Goal: Task Accomplishment & Management: Manage account settings

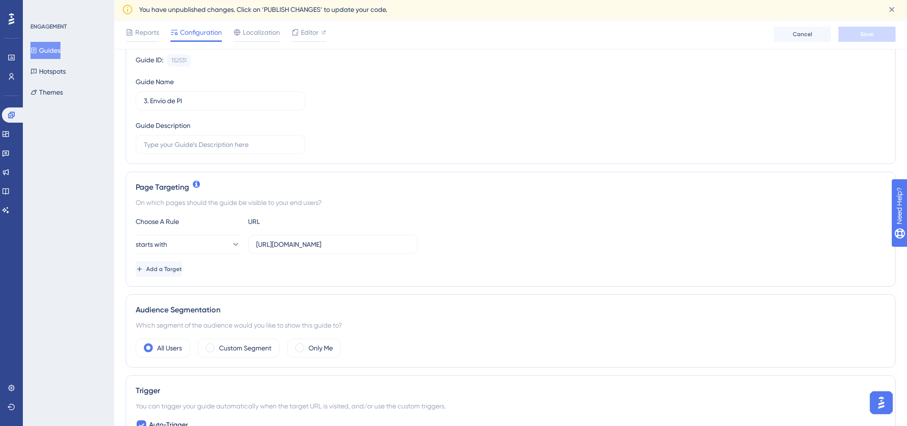
scroll to position [95, 0]
click at [318, 350] on label "Only Me" at bounding box center [320, 346] width 24 height 11
click at [877, 38] on button "Save" at bounding box center [866, 34] width 57 height 15
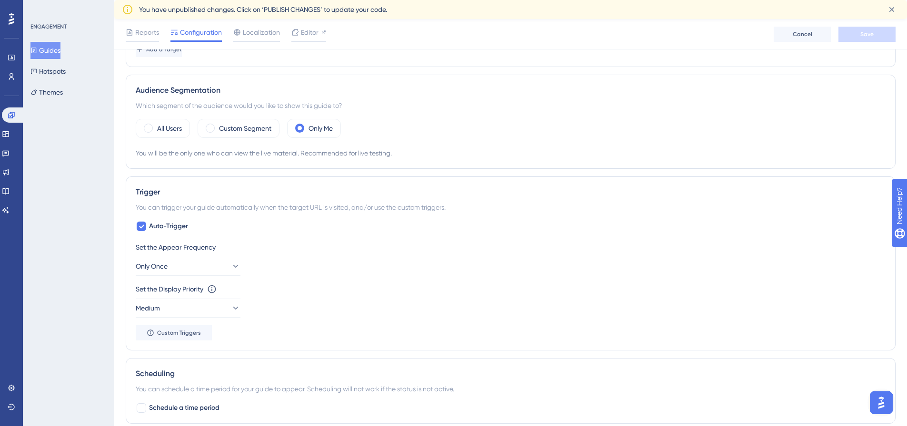
scroll to position [333, 0]
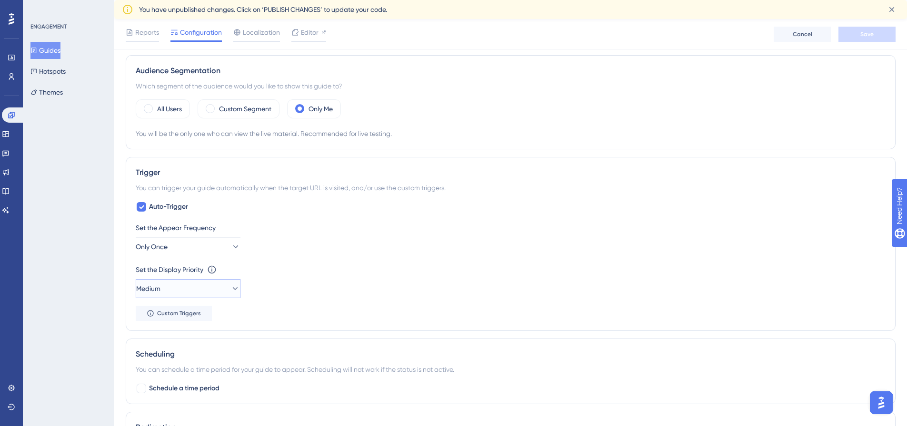
click at [182, 285] on button "Medium" at bounding box center [188, 288] width 105 height 19
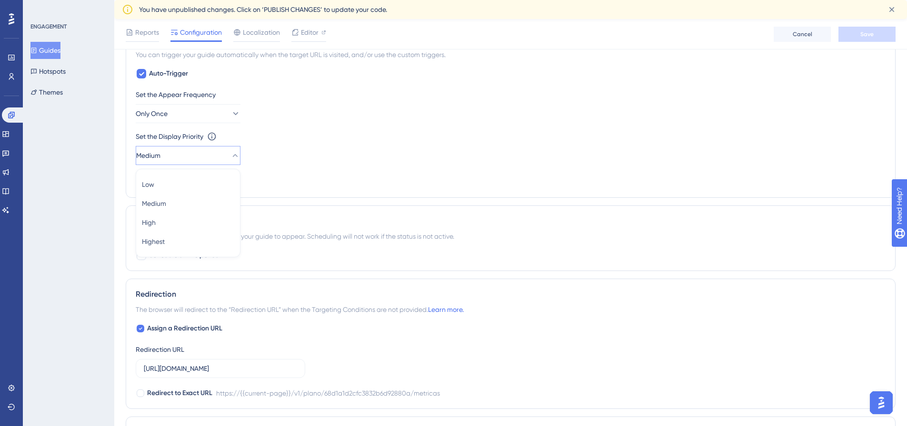
click at [303, 179] on div "Set the Appear Frequency Only Once Set the Display Priority This option will se…" at bounding box center [510, 138] width 749 height 99
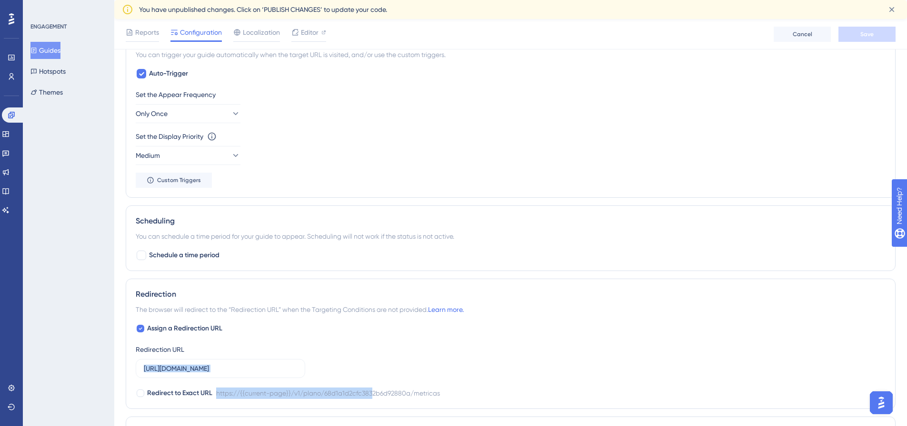
drag, startPoint x: 363, startPoint y: 392, endPoint x: 330, endPoint y: 382, distance: 33.7
click at [375, 392] on div "Assign a Redirection URL Redirection URL [URL][DOMAIN_NAME] Redirect to Exact U…" at bounding box center [510, 361] width 749 height 76
click at [275, 369] on input "[URL][DOMAIN_NAME]" at bounding box center [220, 369] width 153 height 10
drag, startPoint x: 271, startPoint y: 369, endPoint x: 497, endPoint y: 378, distance: 225.7
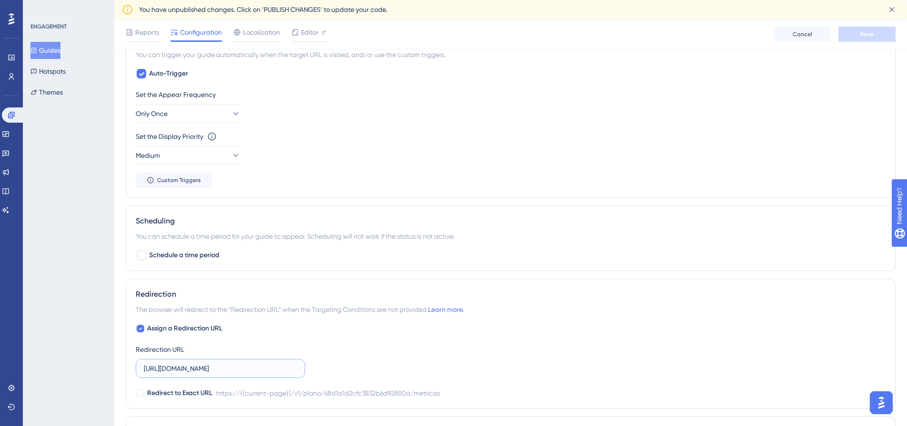
click at [497, 378] on div "Assign a Redirection URL Redirection URL [URL][DOMAIN_NAME] Redirect to Exact U…" at bounding box center [510, 361] width 749 height 76
type input "[URL][DOMAIN_NAME]"
click at [871, 31] on span "Save" at bounding box center [866, 34] width 13 height 8
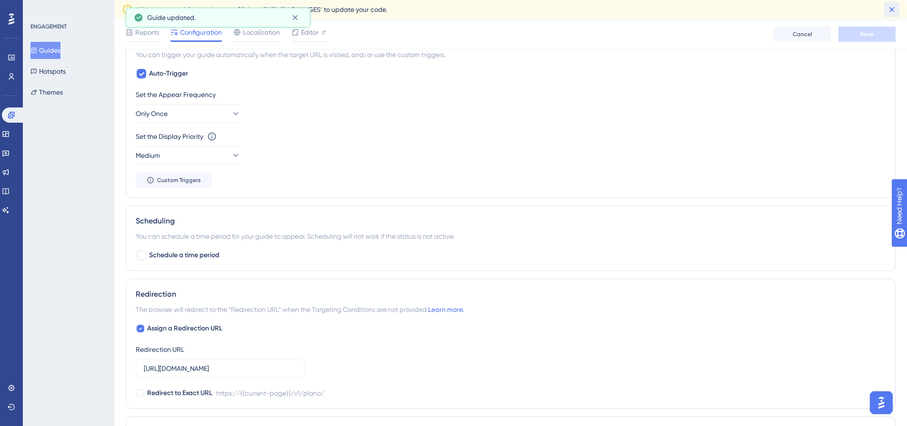
click at [893, 12] on icon at bounding box center [892, 10] width 10 height 10
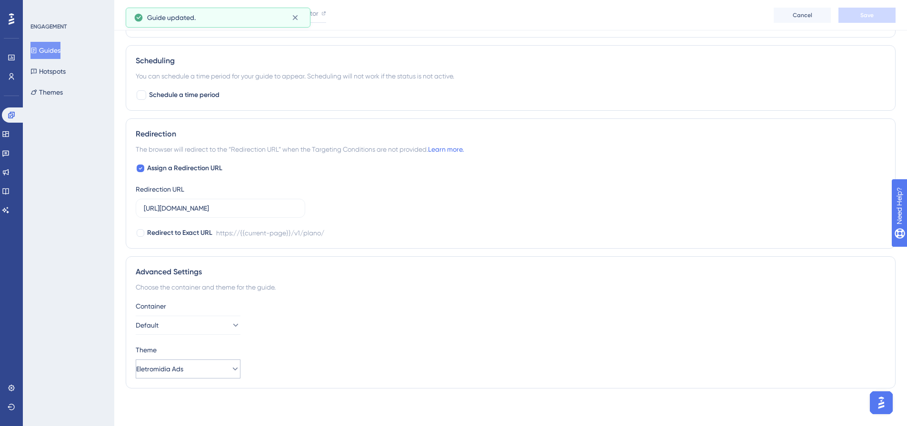
scroll to position [608, 0]
click at [202, 321] on button "Default" at bounding box center [188, 324] width 105 height 19
click at [195, 369] on button "Eletromidia Ads" at bounding box center [188, 368] width 105 height 19
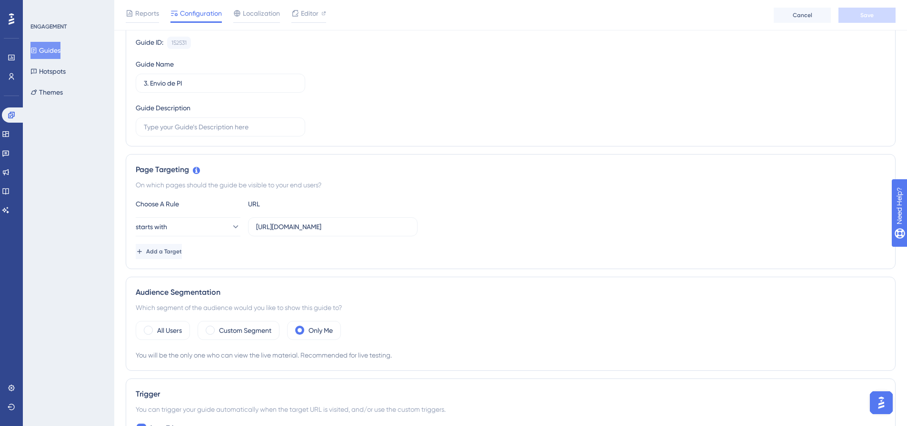
scroll to position [85, 0]
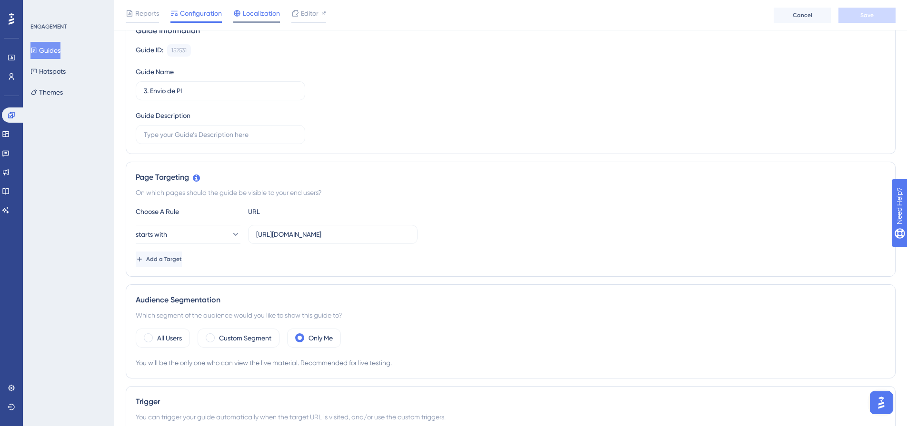
click at [259, 15] on span "Localization" at bounding box center [261, 13] width 37 height 11
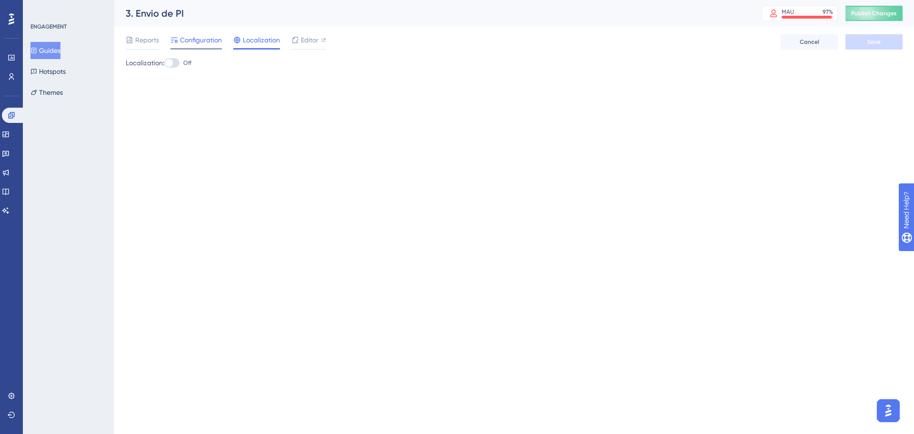
click at [188, 45] on div "You Unlocked a Reward! Share your experience on G2 and claim your $100 gift car…" at bounding box center [458, 202] width 914 height 434
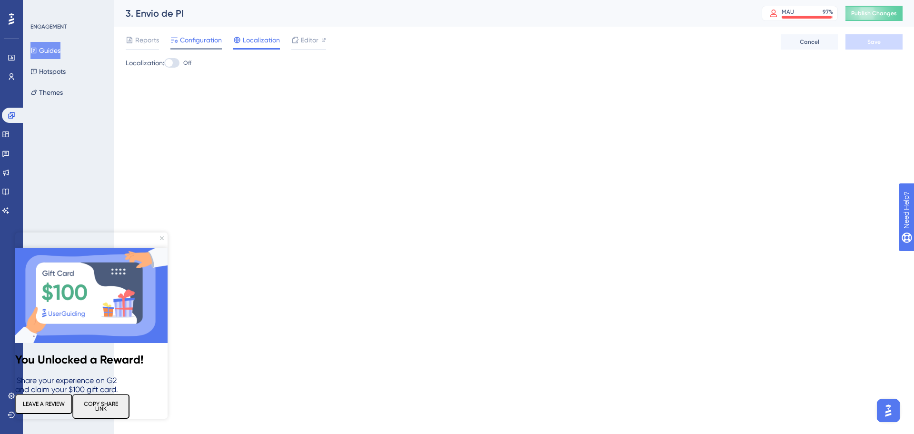
click at [193, 41] on span "Configuration" at bounding box center [201, 39] width 42 height 11
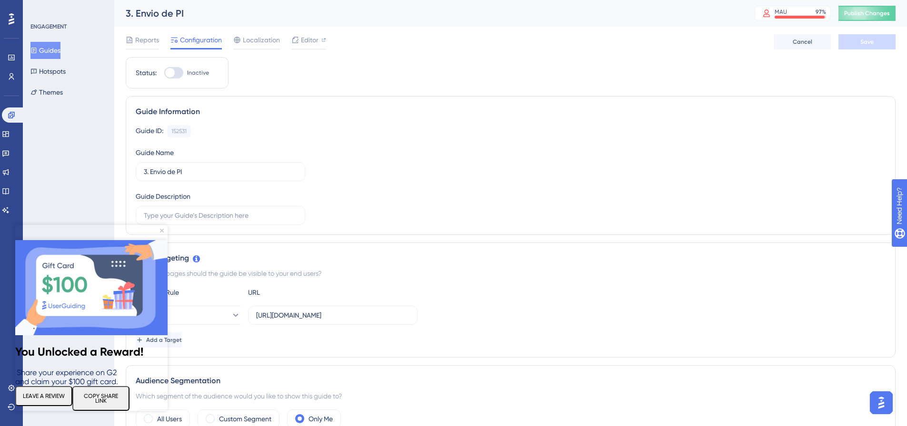
click at [158, 240] on img at bounding box center [91, 287] width 152 height 95
click at [161, 232] on icon "Close Preview" at bounding box center [162, 231] width 4 height 4
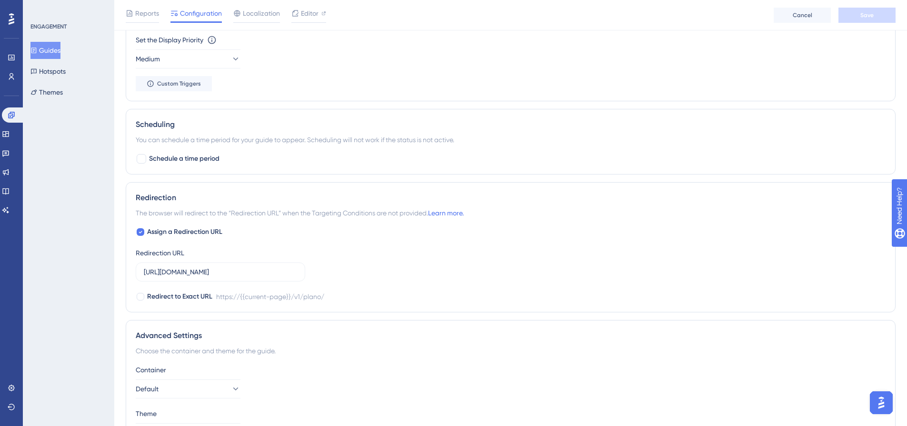
scroll to position [571, 0]
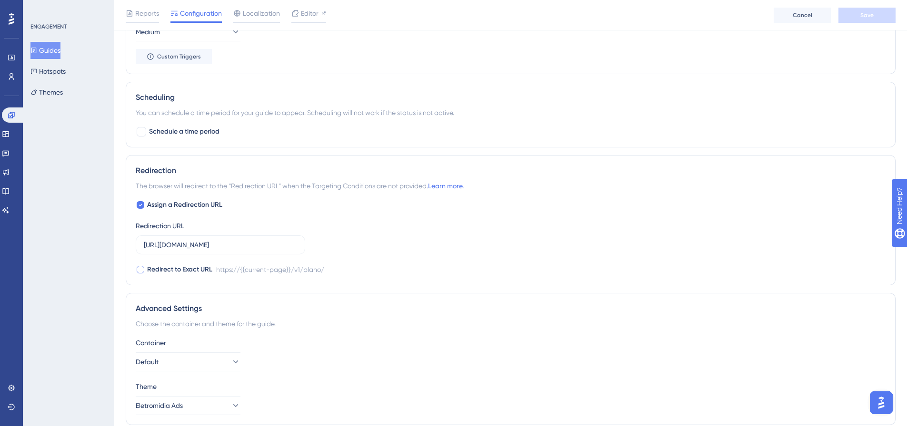
click at [170, 273] on span "Redirect to Exact URL" at bounding box center [179, 269] width 65 height 11
checkbox input "true"
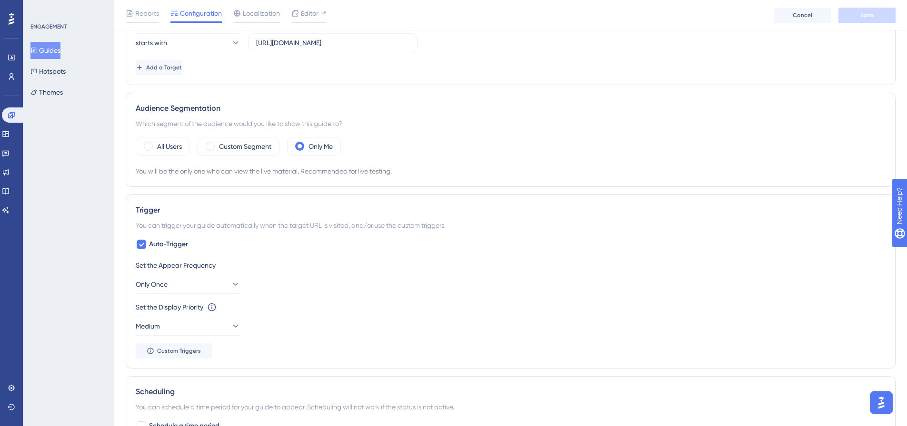
scroll to position [275, 0]
click at [184, 290] on button "Only Once" at bounding box center [188, 285] width 105 height 19
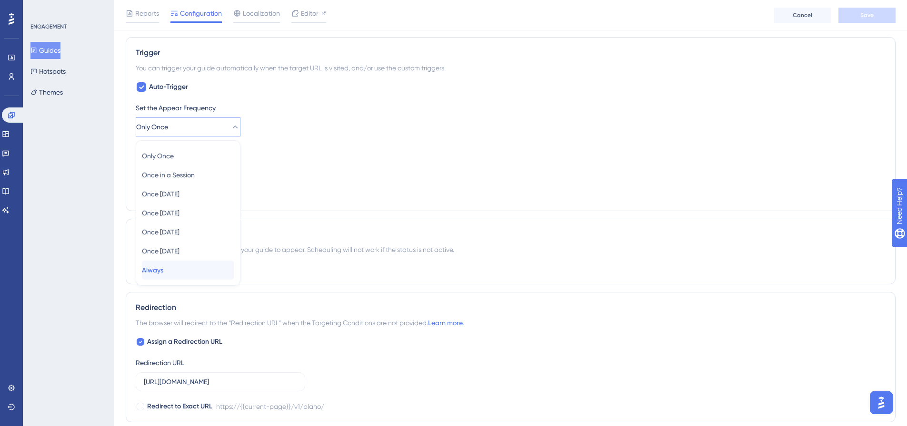
click at [163, 267] on span "Always" at bounding box center [152, 270] width 21 height 11
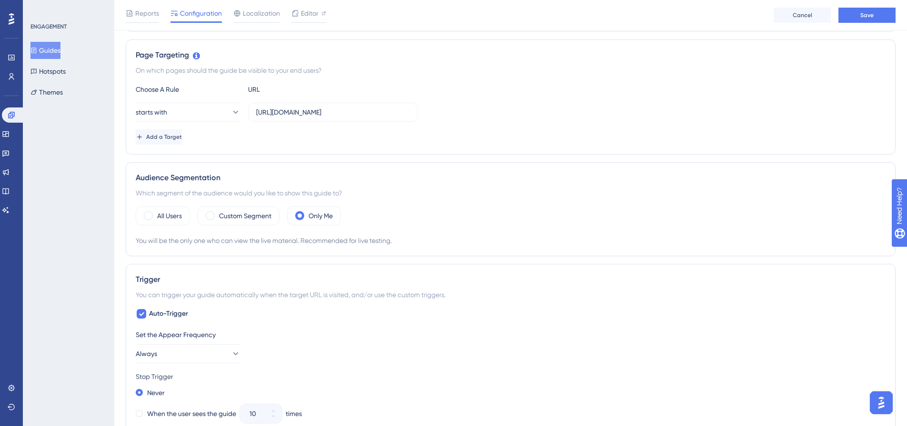
scroll to position [196, 0]
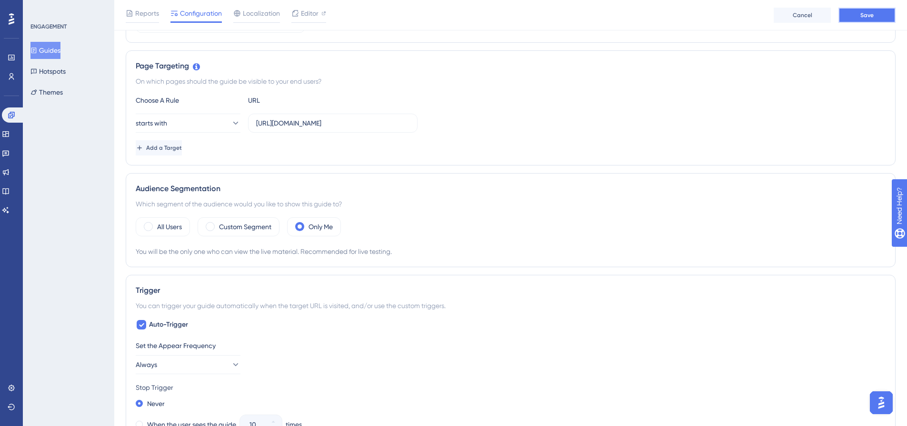
click at [850, 20] on button "Save" at bounding box center [866, 15] width 57 height 15
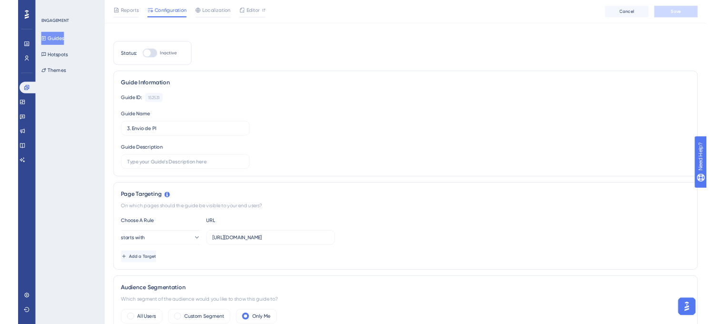
scroll to position [0, 0]
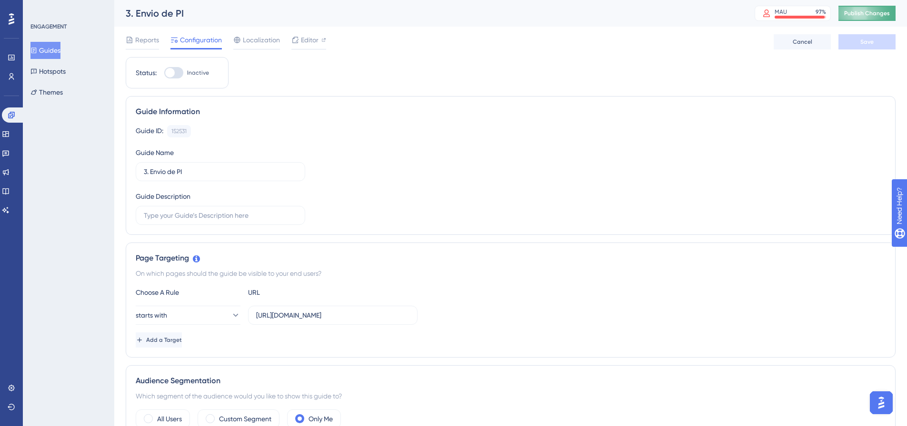
click at [866, 14] on span "Publish Changes" at bounding box center [867, 14] width 46 height 8
